Goal: Task Accomplishment & Management: Use online tool/utility

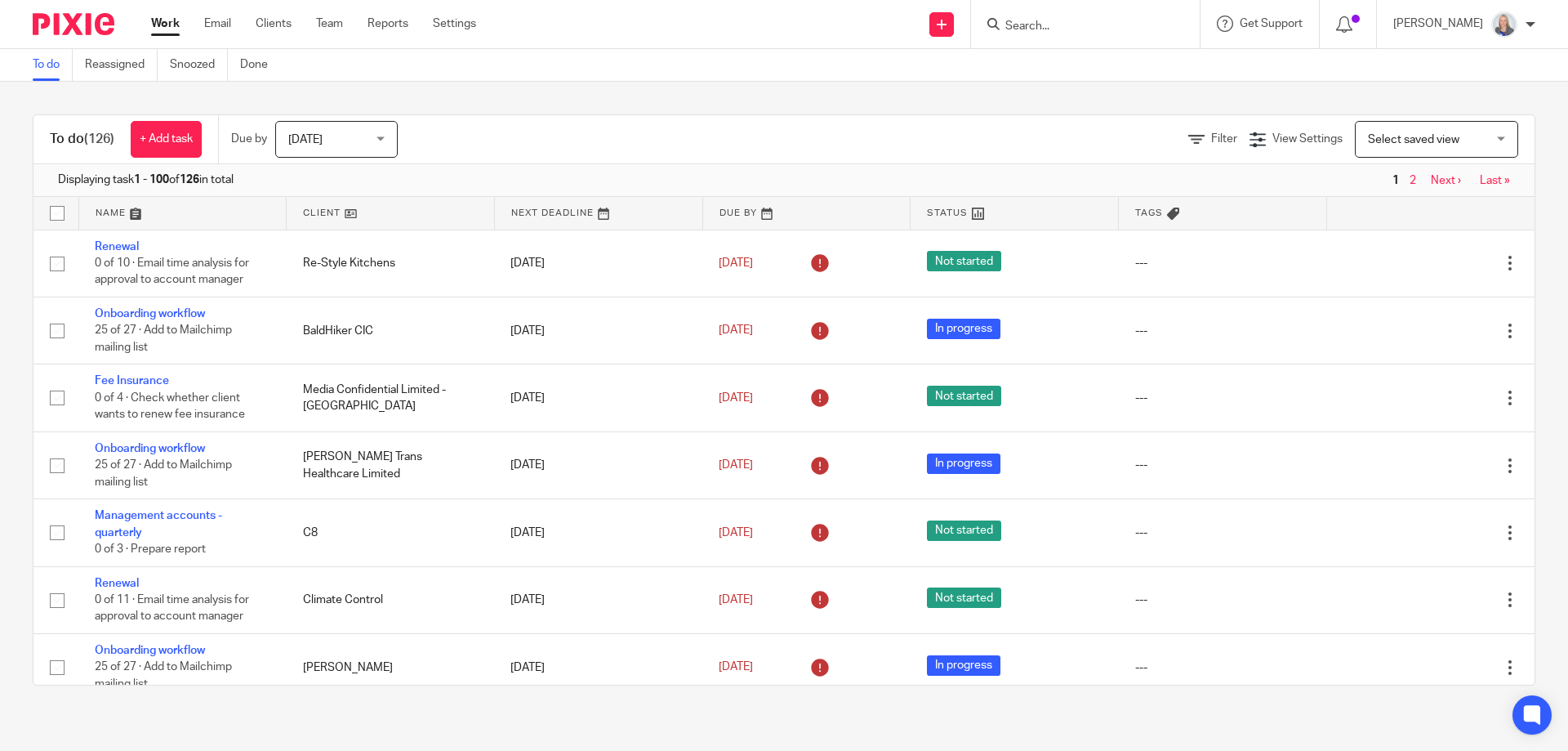
click at [1050, 37] on div at bounding box center [1086, 24] width 229 height 48
click at [1061, 24] on input "Search" at bounding box center [1077, 26] width 147 height 14
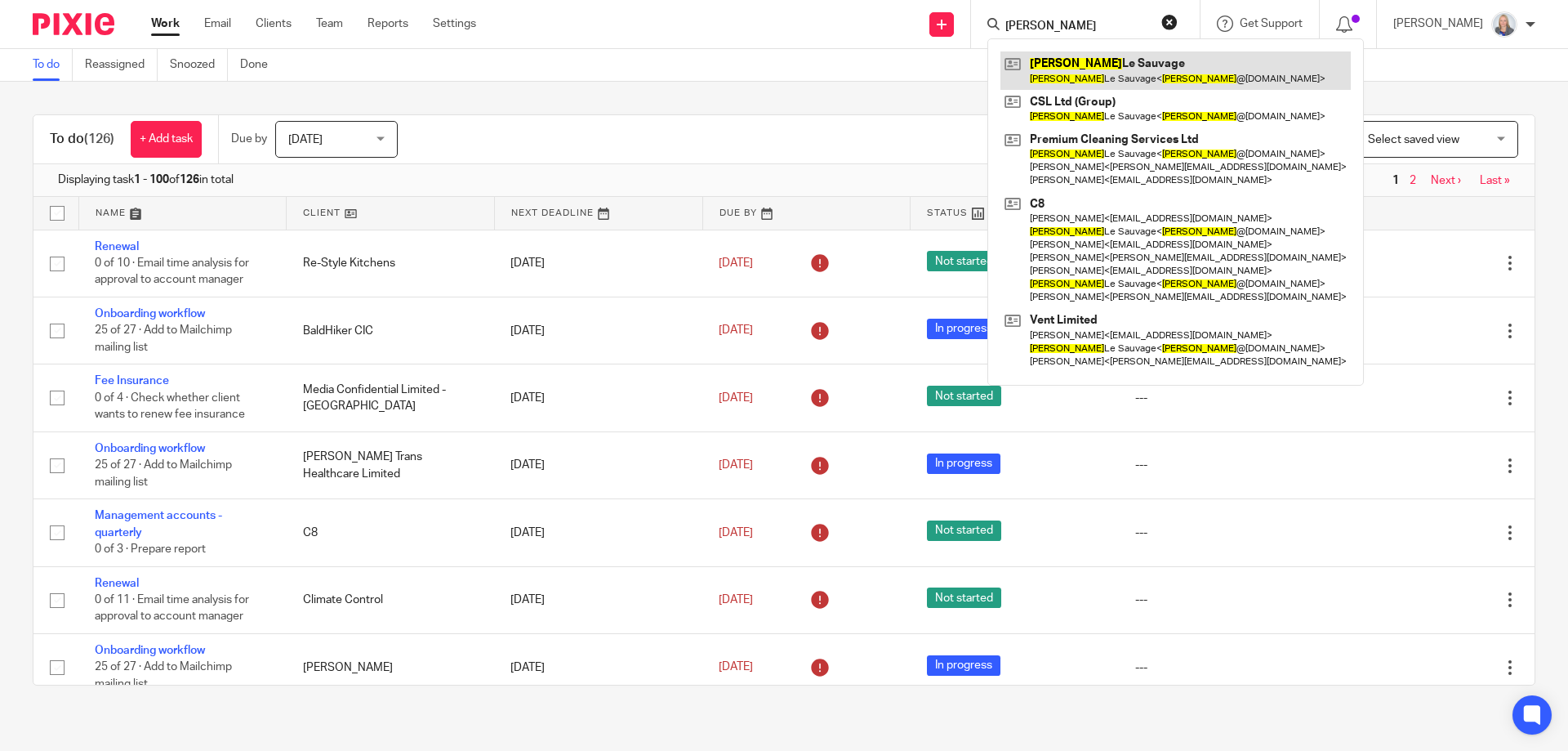
type input "ian"
click at [1090, 59] on link at bounding box center [1175, 69] width 350 height 38
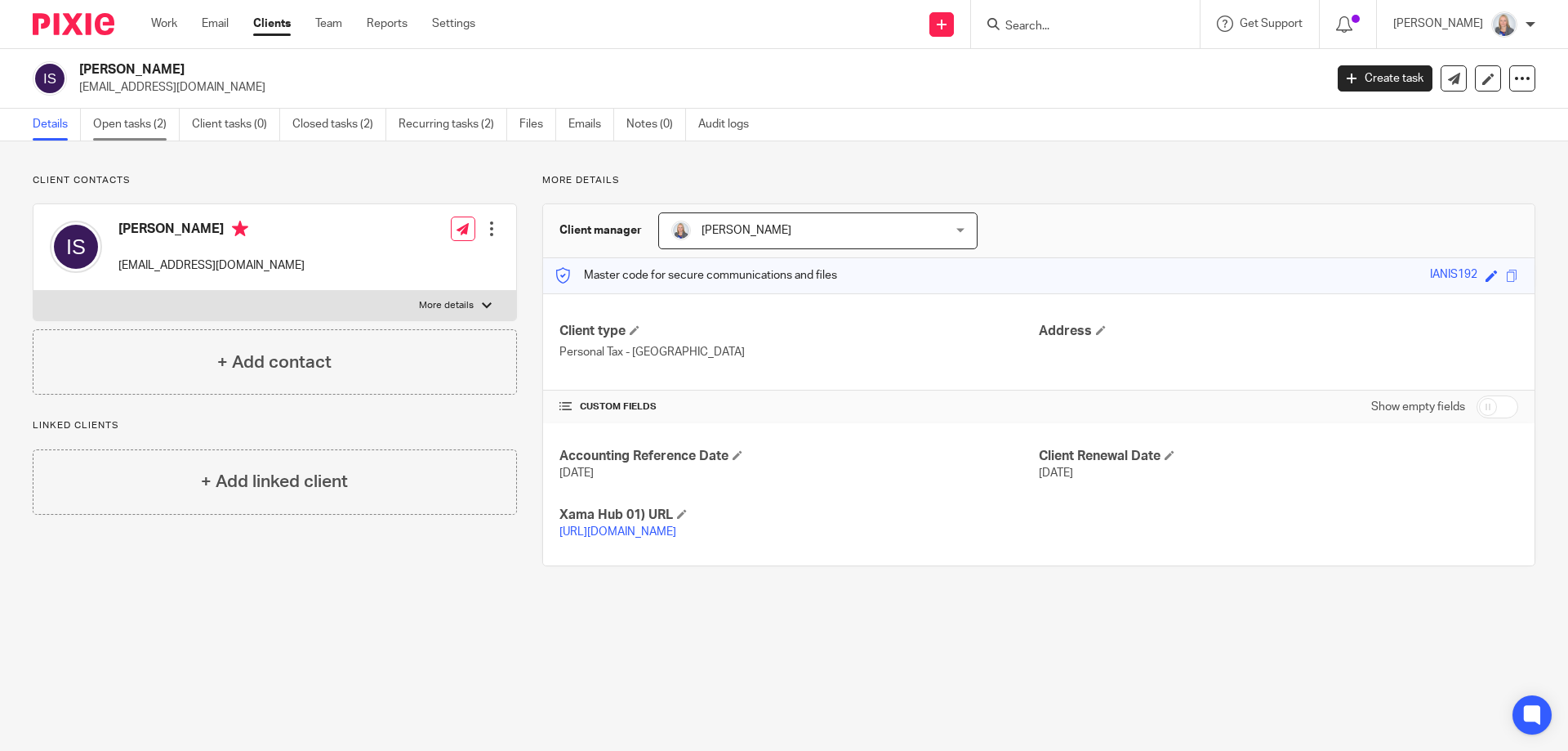
click at [137, 132] on link "Open tasks (2)" at bounding box center [137, 124] width 87 height 32
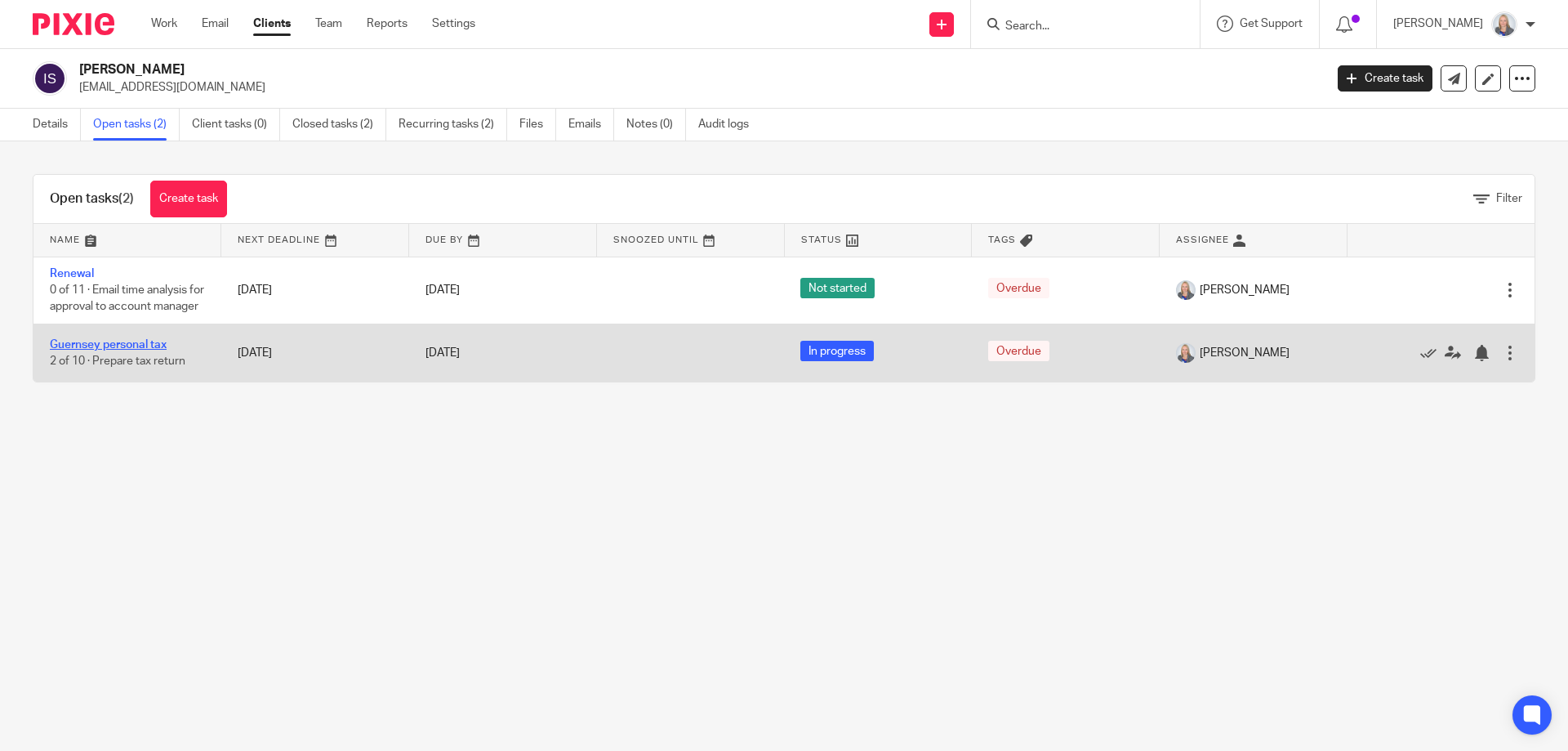
click at [94, 350] on link "Guernsey personal tax" at bounding box center [108, 345] width 116 height 12
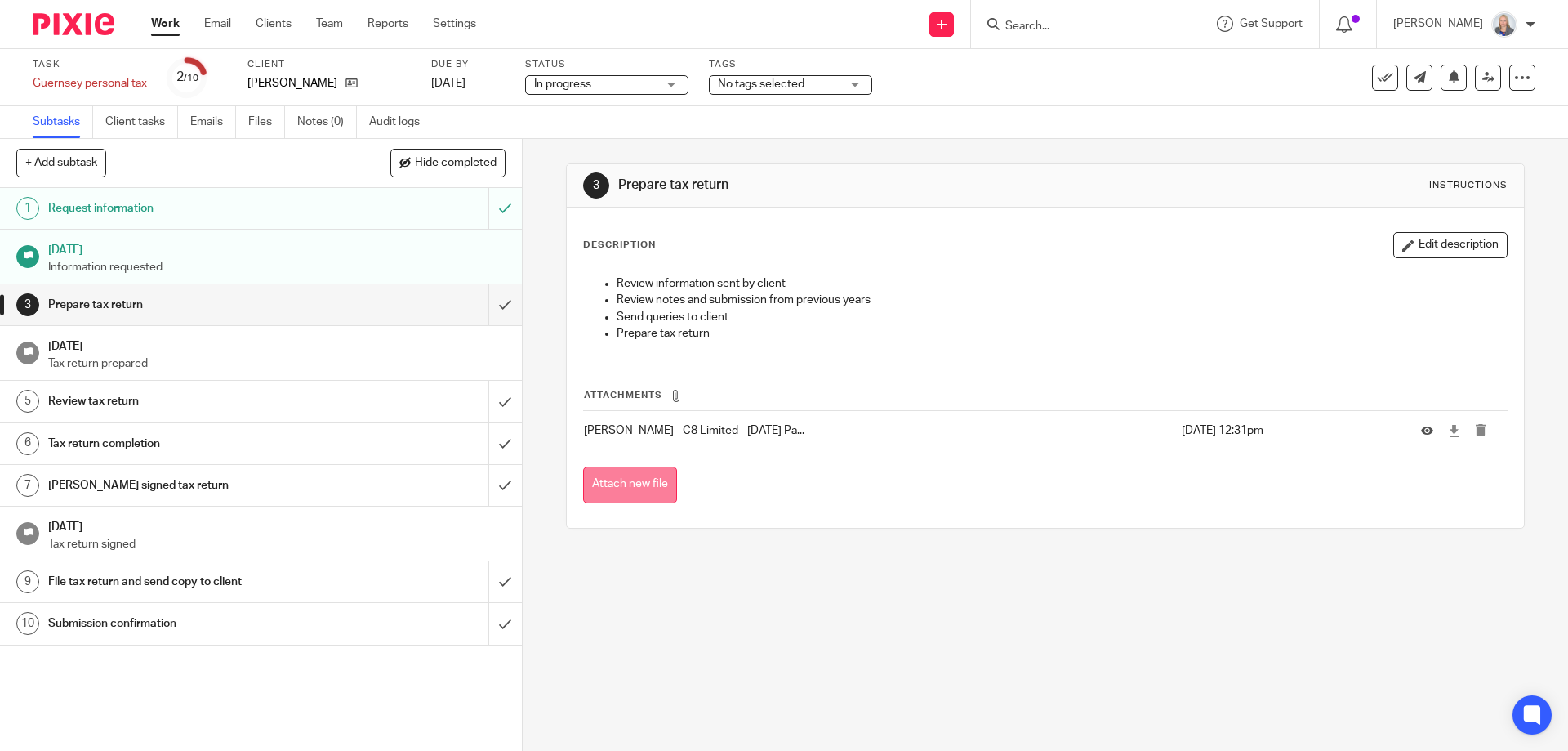
click at [614, 486] on button "Attach new file" at bounding box center [630, 484] width 94 height 37
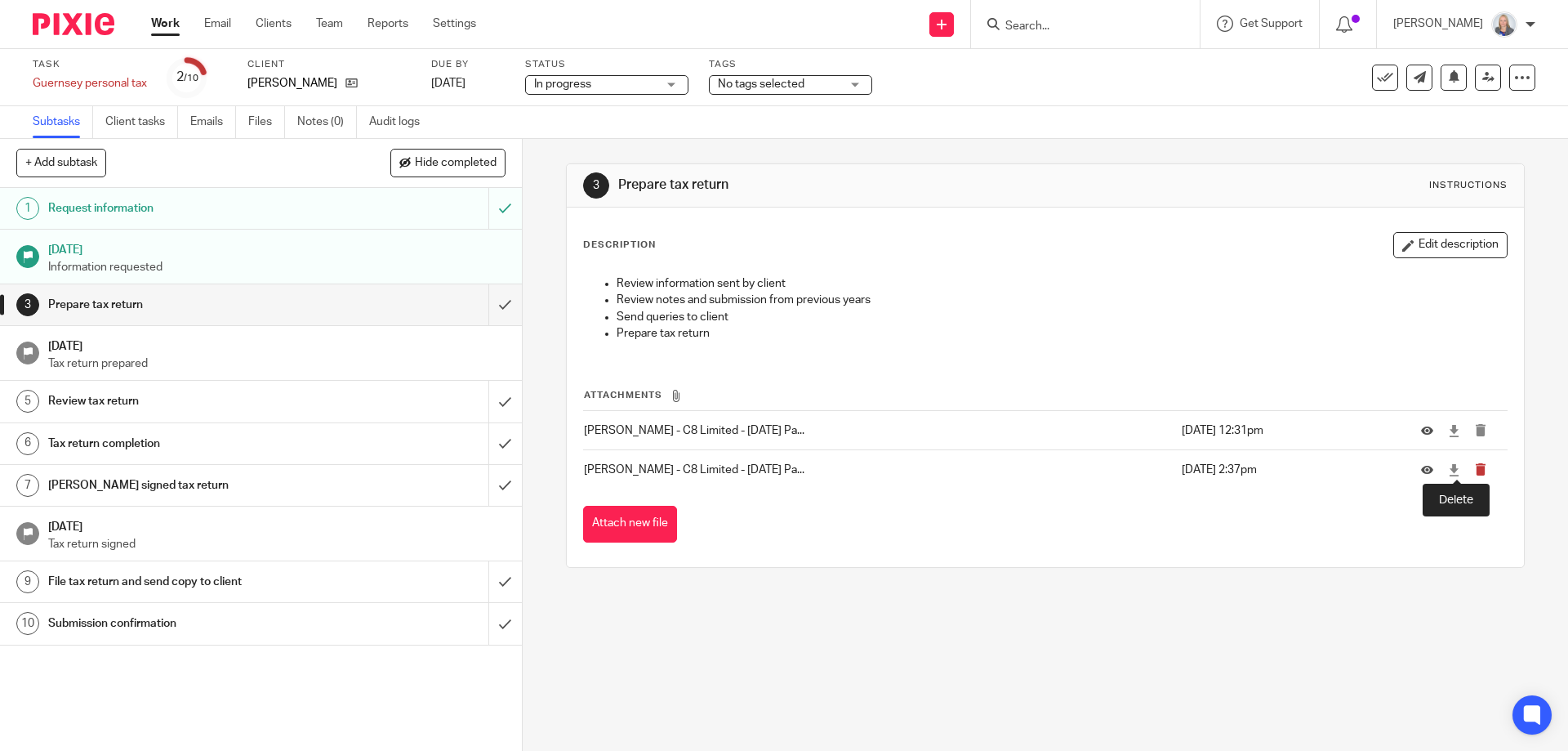
click at [1475, 471] on icon "submit" at bounding box center [1480, 469] width 13 height 13
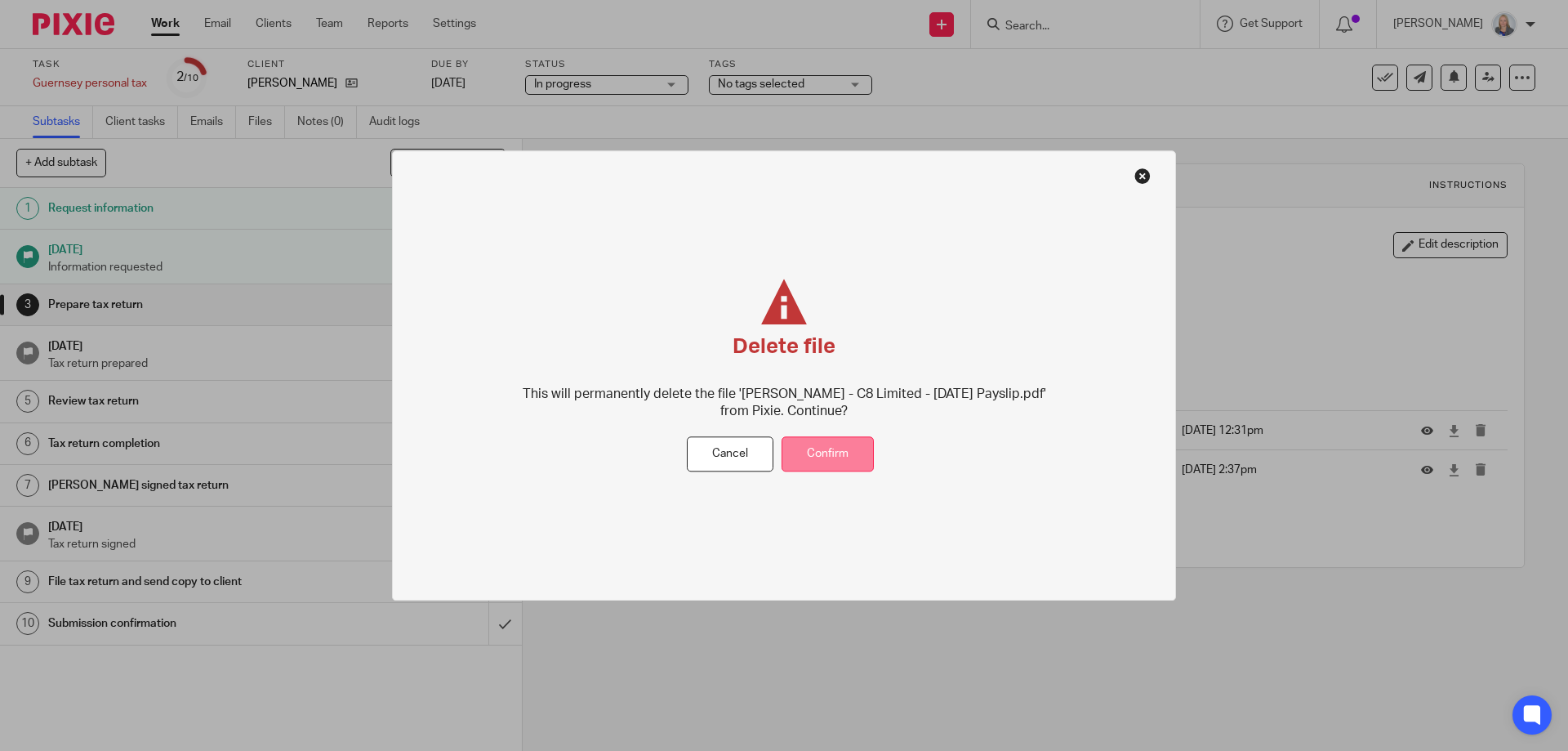
click at [830, 452] on button "Confirm" at bounding box center [828, 454] width 92 height 35
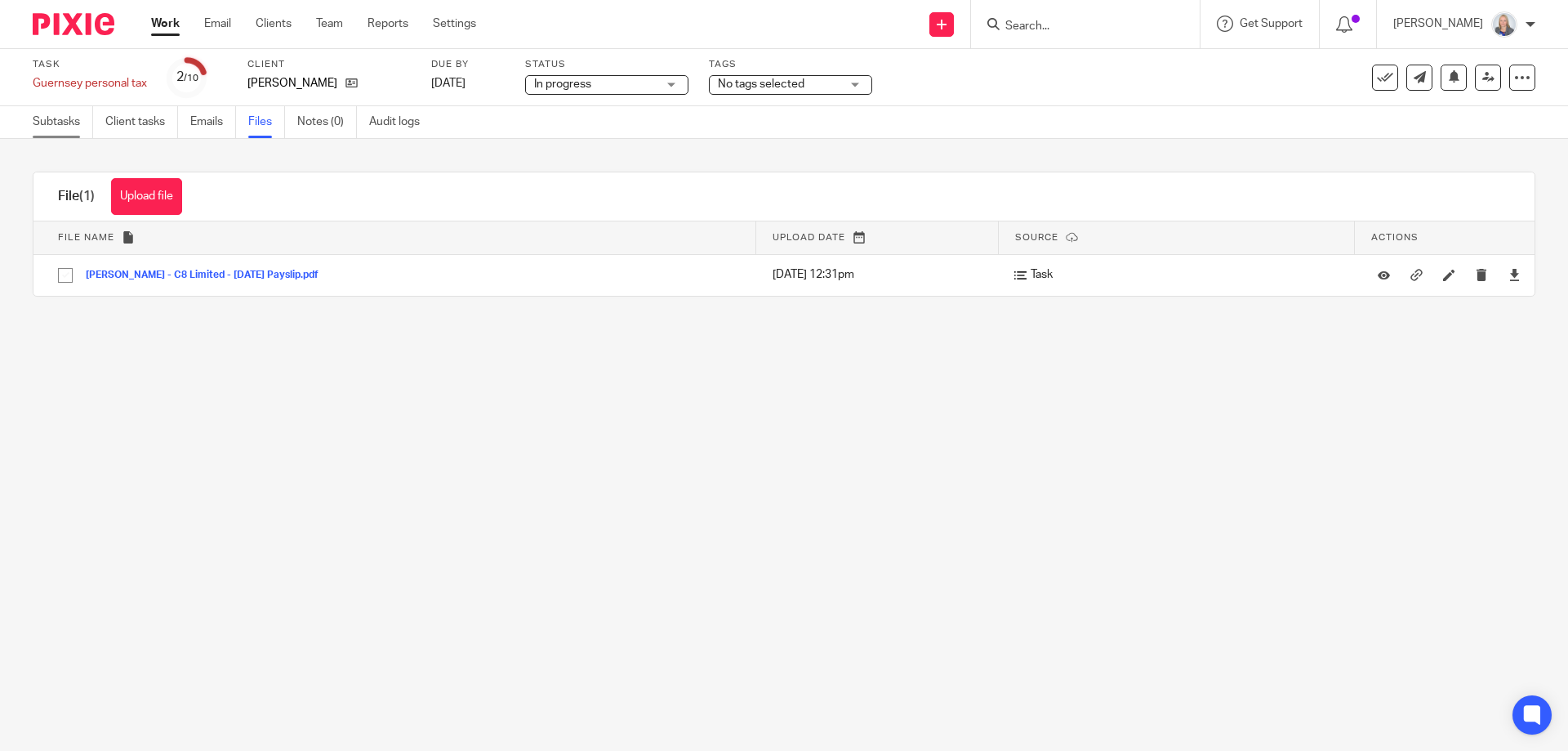
click at [60, 120] on link "Subtasks" at bounding box center [63, 121] width 61 height 32
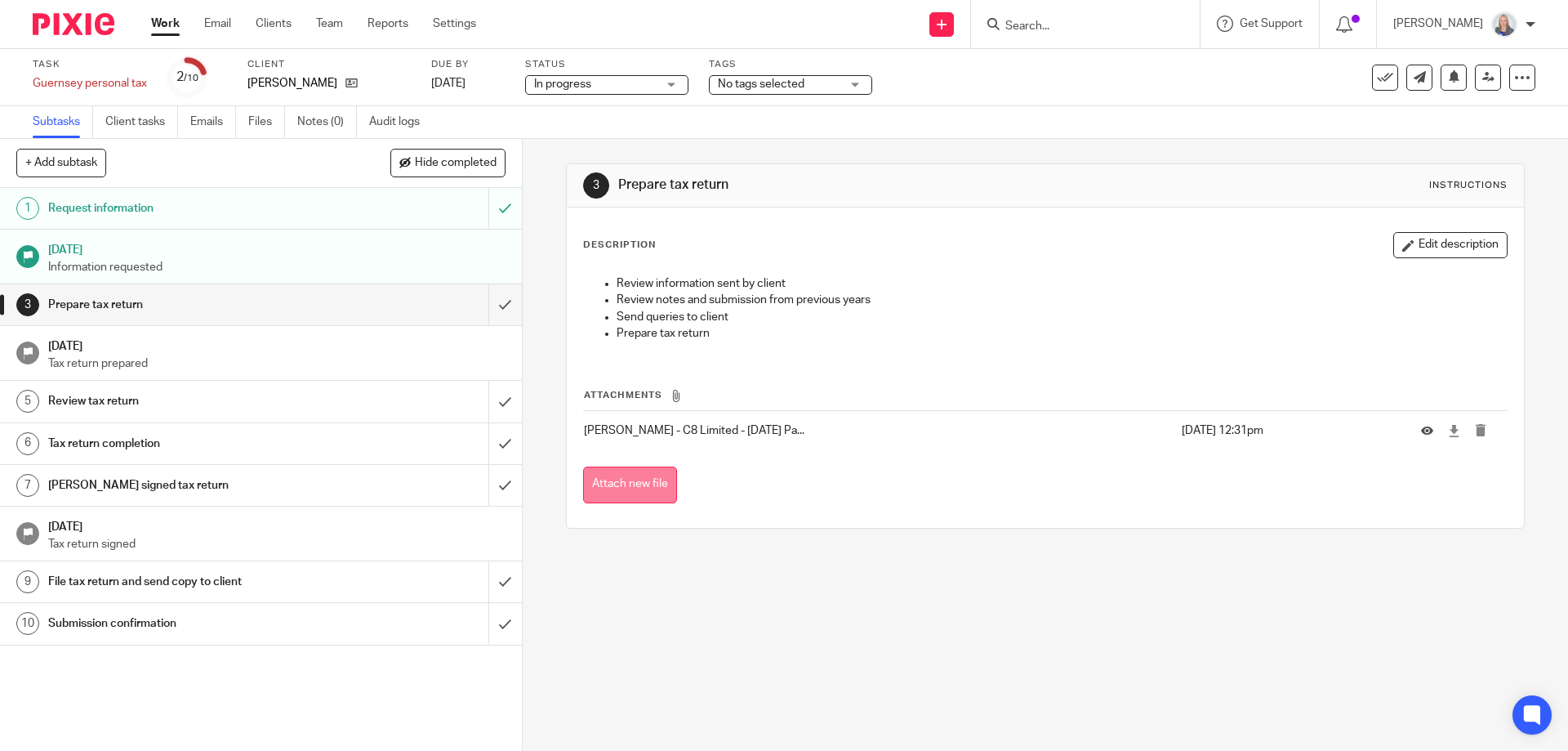
click at [645, 486] on button "Attach new file" at bounding box center [630, 484] width 94 height 37
